Goal: Task Accomplishment & Management: Manage account settings

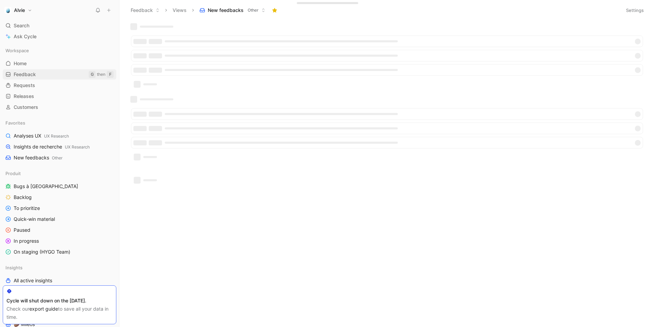
click at [47, 75] on link "Feedback G then F" at bounding box center [60, 74] width 114 height 10
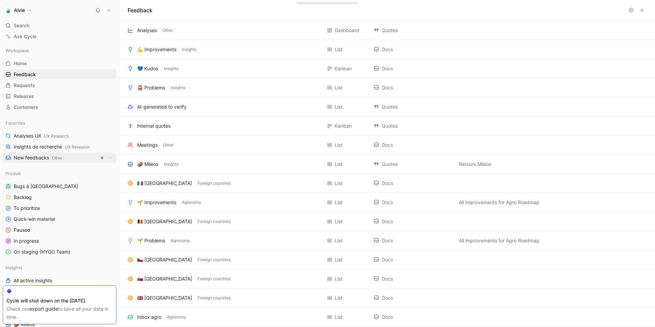
click at [35, 158] on span "New feedbacks Other" at bounding box center [38, 157] width 49 height 7
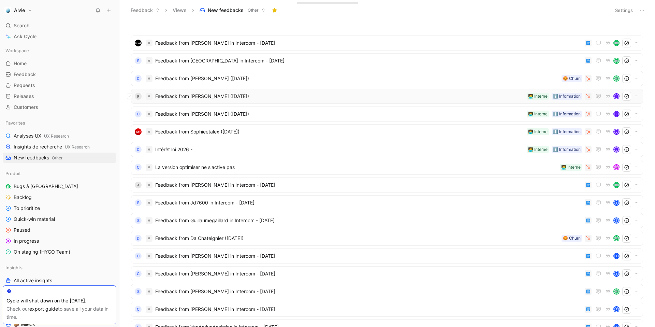
click at [255, 102] on div "R Feedback from [PERSON_NAME] ([DATE]) ℹ️ Information 🧑‍💻 Interne J" at bounding box center [387, 96] width 512 height 15
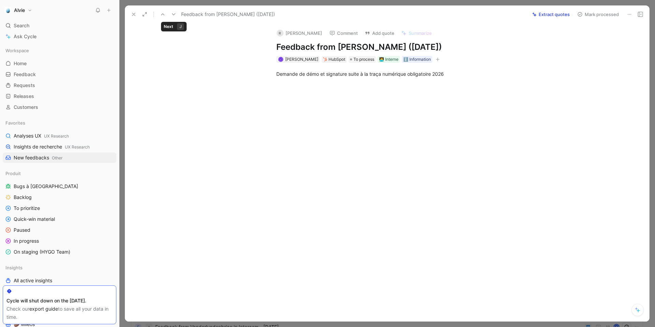
click at [175, 14] on icon at bounding box center [173, 14] width 5 height 5
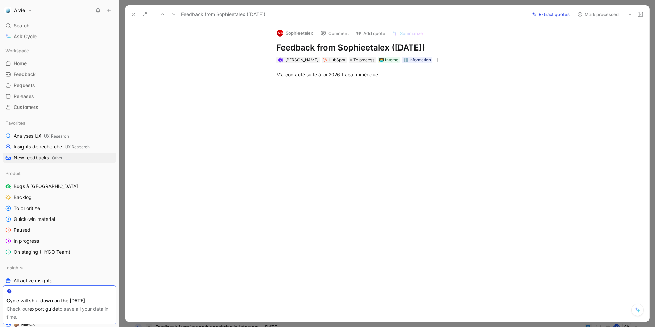
click at [175, 14] on icon at bounding box center [173, 14] width 5 height 5
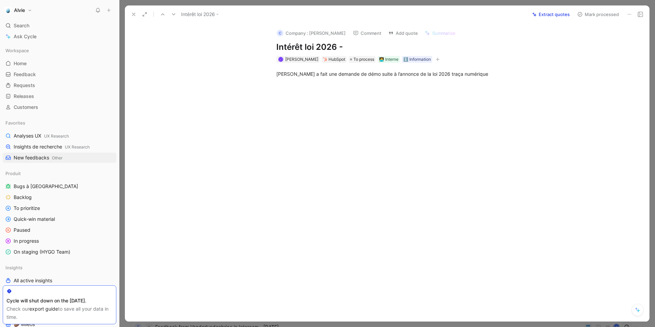
click at [132, 13] on use at bounding box center [133, 14] width 3 height 3
